Goal: Task Accomplishment & Management: Manage account settings

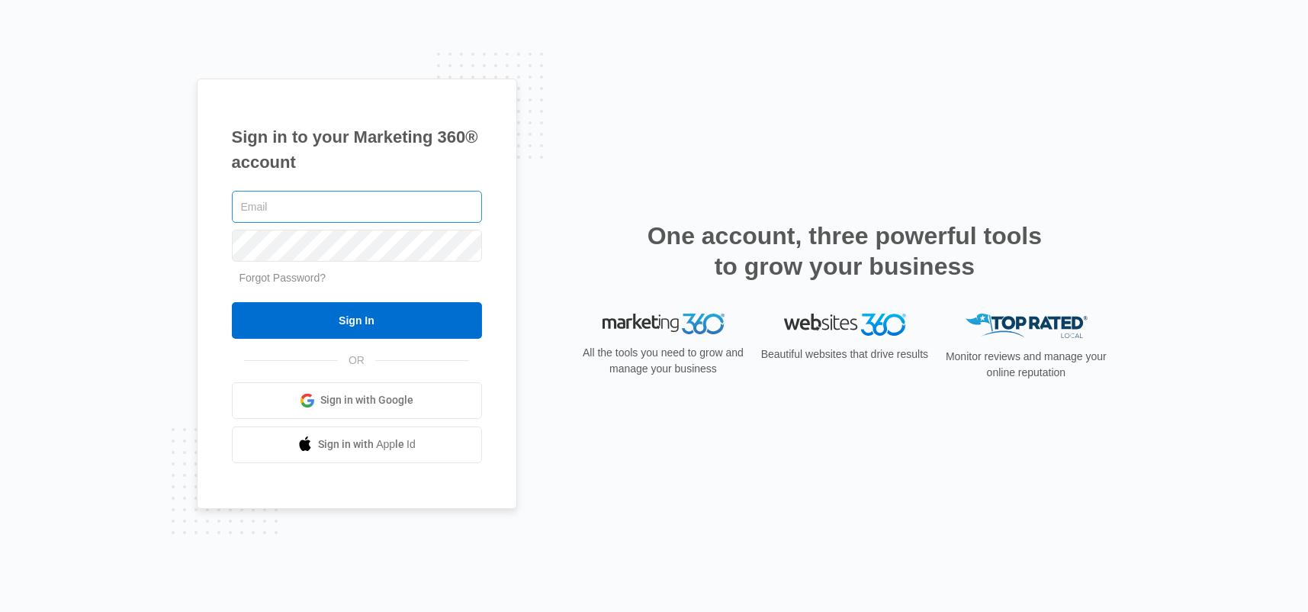
click at [356, 211] on input "text" at bounding box center [357, 207] width 250 height 32
type input "[PERSON_NAME][EMAIL_ADDRESS][DOMAIN_NAME]"
click at [310, 261] on div at bounding box center [357, 245] width 250 height 38
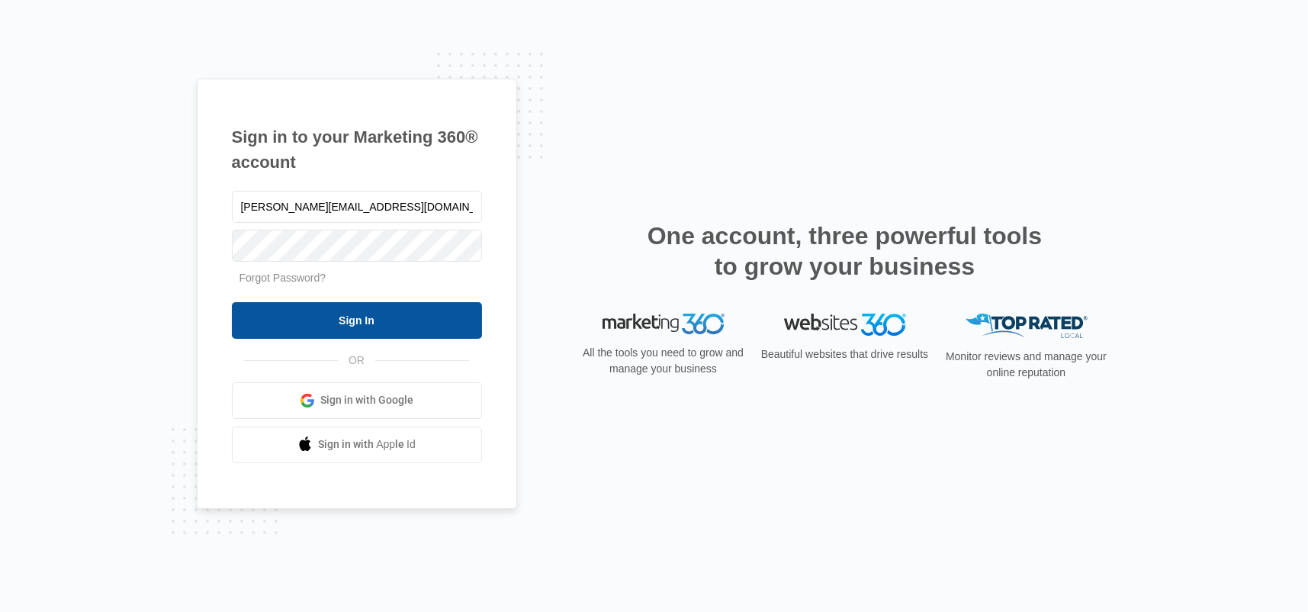
click at [260, 323] on input "Sign In" at bounding box center [357, 320] width 250 height 37
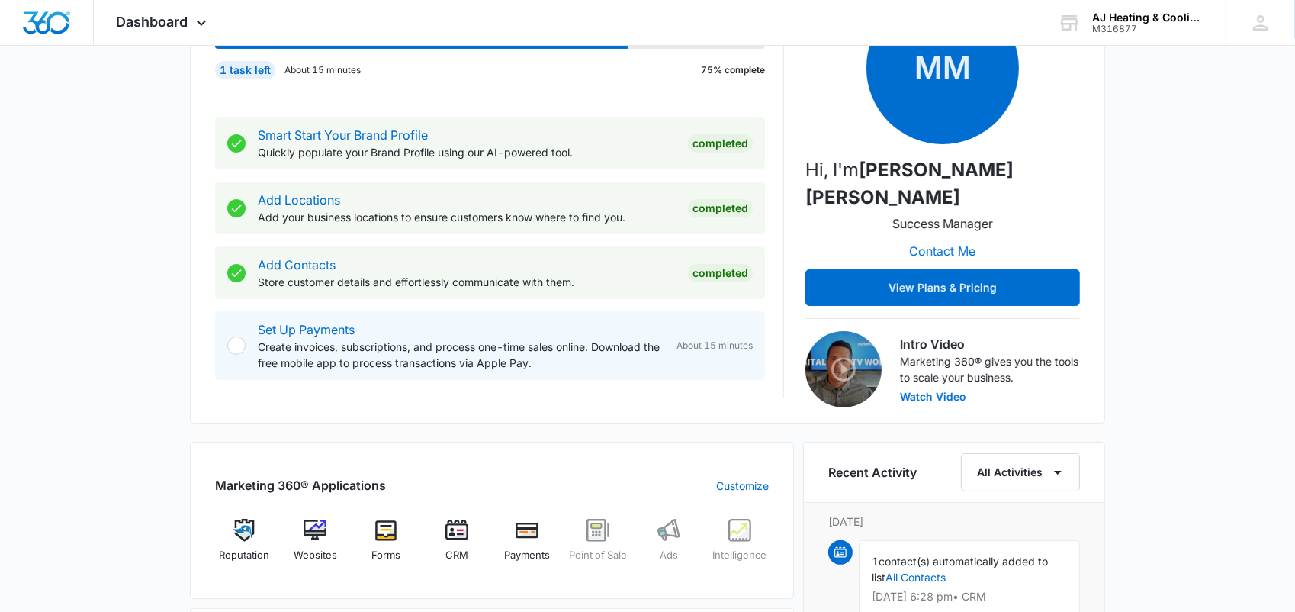
scroll to position [381, 0]
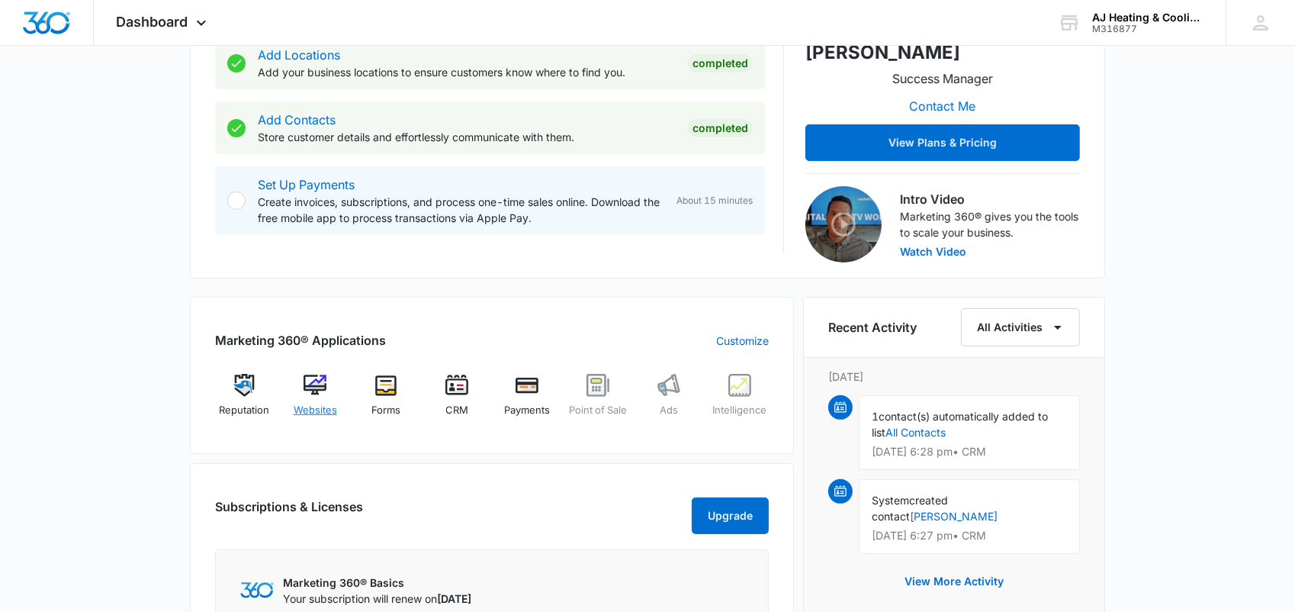
click at [317, 377] on img at bounding box center [315, 385] width 23 height 23
